Goal: Check status

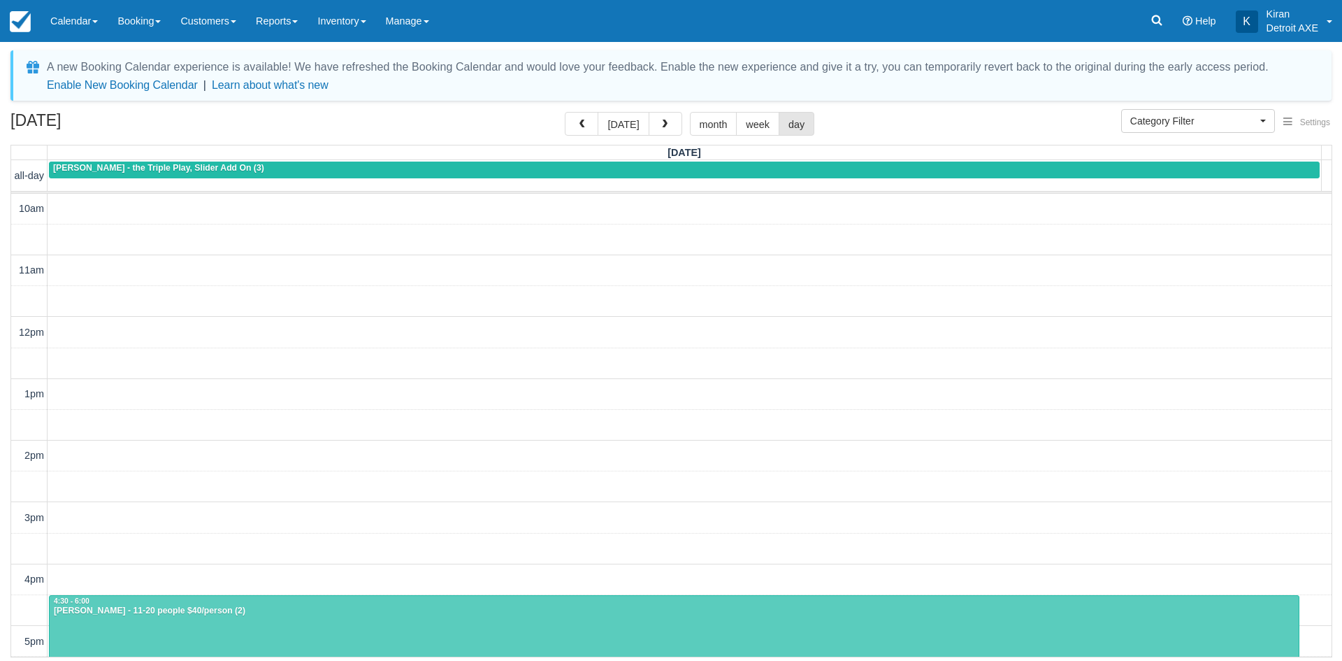
select select
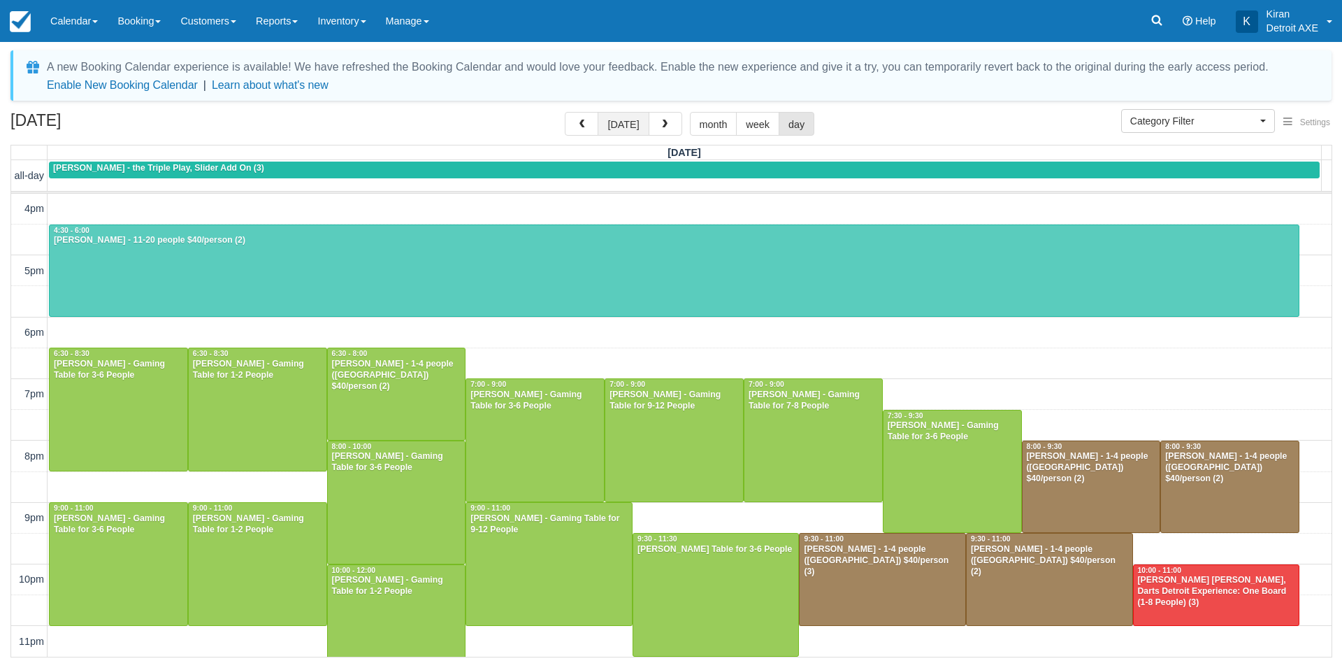
click at [624, 131] on button "[DATE]" at bounding box center [623, 124] width 51 height 24
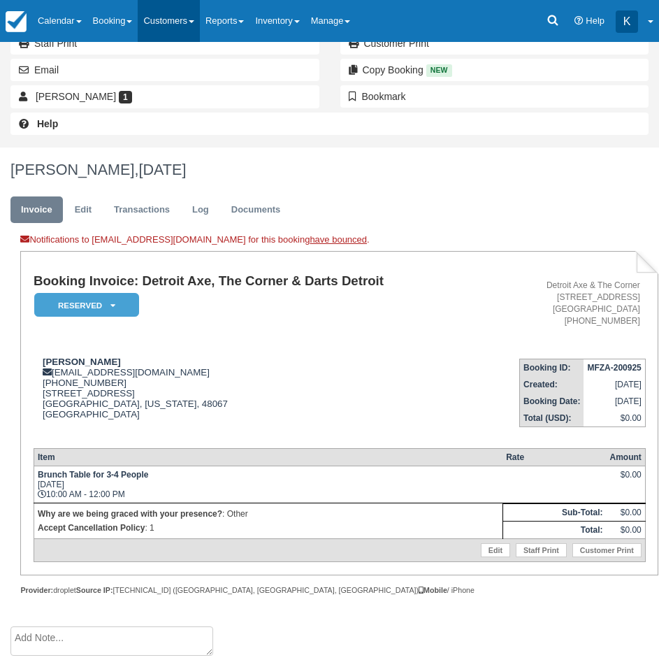
scroll to position [234, 0]
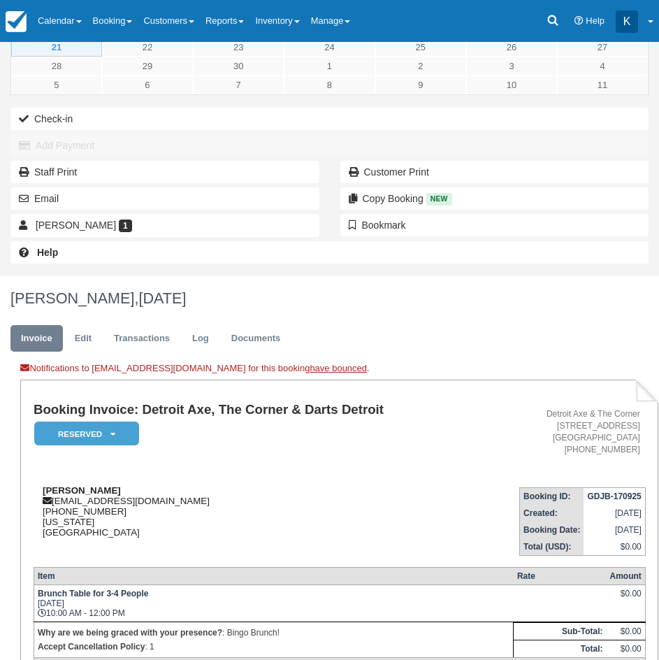
scroll to position [224, 0]
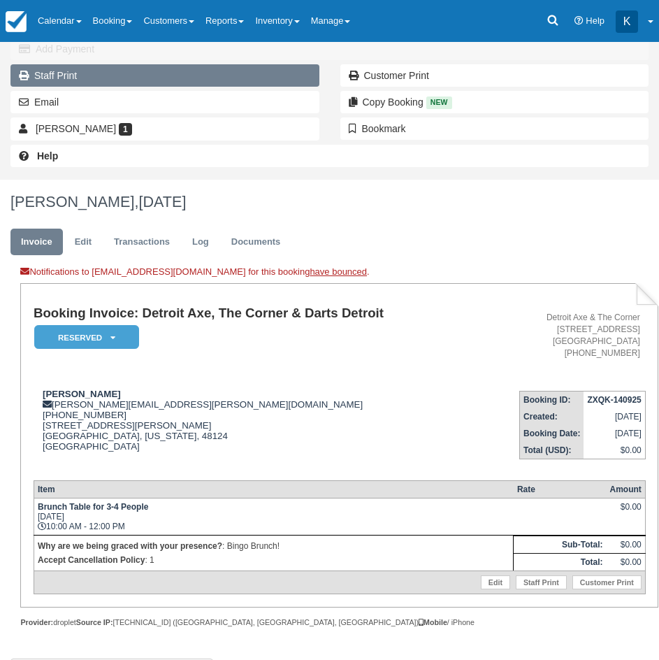
scroll to position [210, 0]
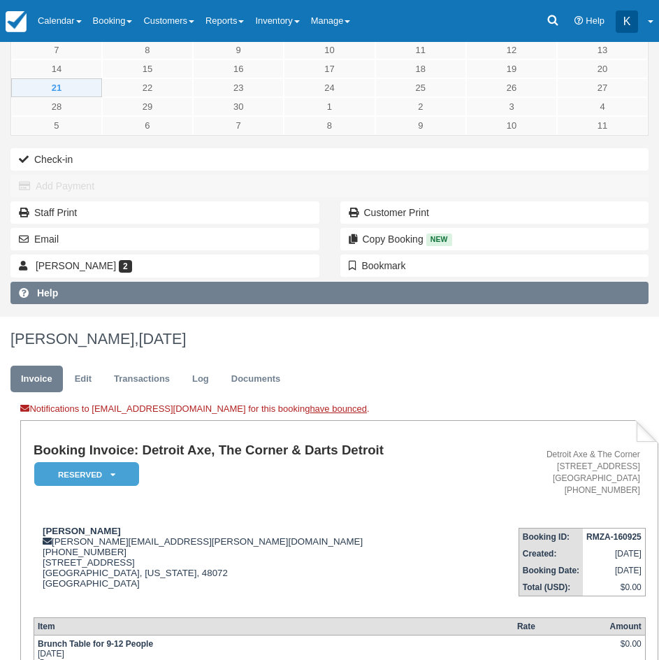
scroll to position [140, 0]
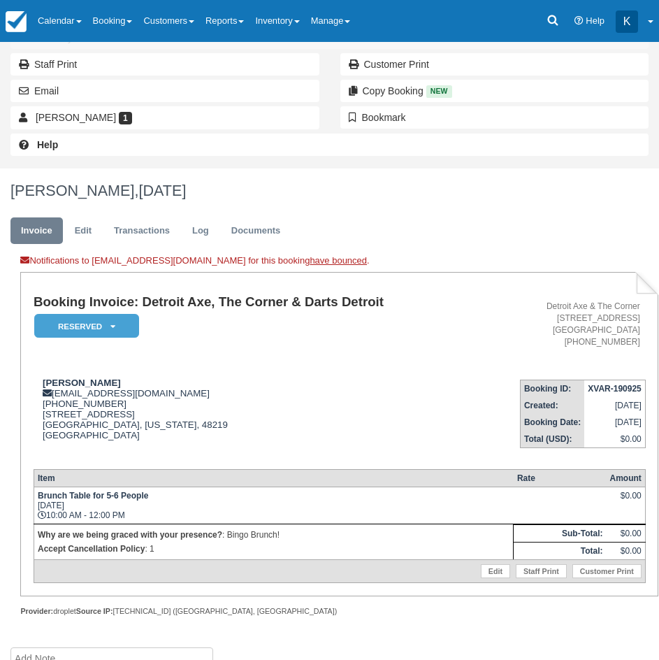
scroll to position [234, 0]
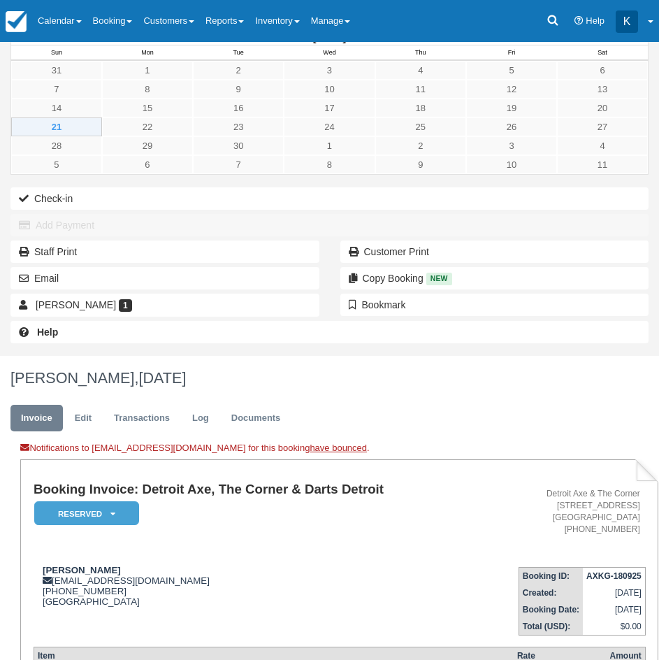
scroll to position [210, 0]
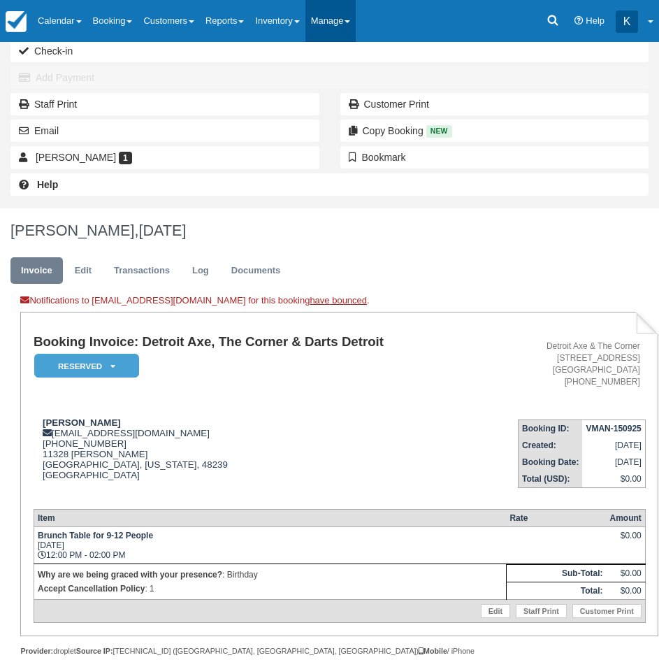
scroll to position [234, 0]
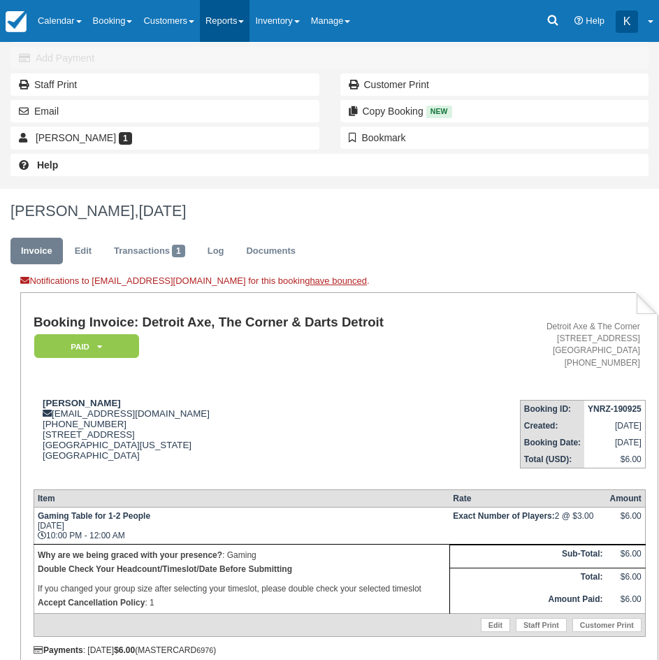
scroll to position [210, 0]
